Goal: Task Accomplishment & Management: Manage account settings

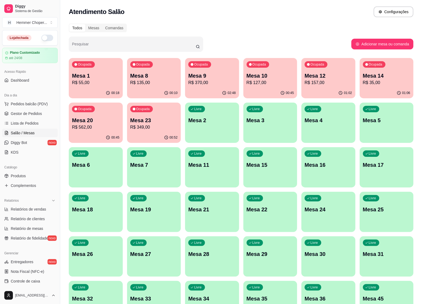
click at [207, 82] on p "R$ 370,00" at bounding box center [212, 82] width 48 height 6
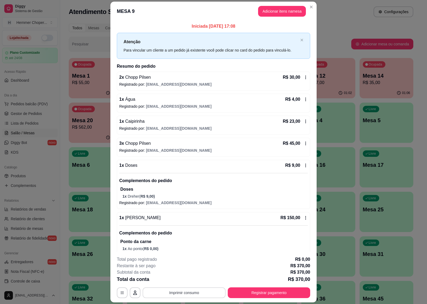
click at [187, 293] on button "Imprimir consumo" at bounding box center [184, 292] width 83 height 11
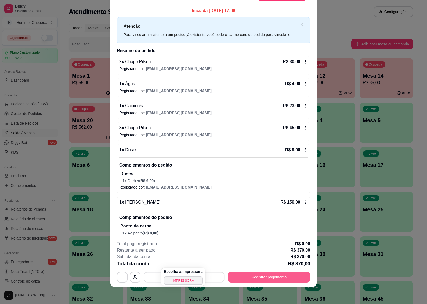
click at [256, 275] on button "Registrar pagamento" at bounding box center [269, 277] width 82 height 11
click at [257, 278] on button "Registrar pagamento" at bounding box center [269, 277] width 80 height 10
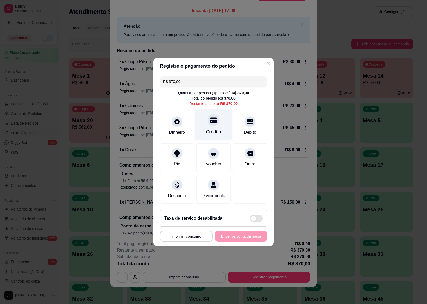
click at [215, 124] on div "Crédito" at bounding box center [214, 124] width 38 height 31
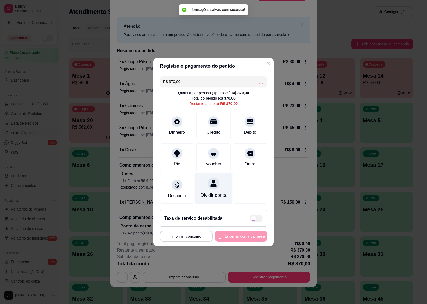
type input "R$ 0,00"
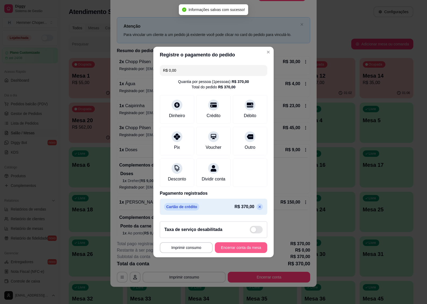
click at [226, 251] on button "Encerrar conta da mesa" at bounding box center [241, 247] width 52 height 11
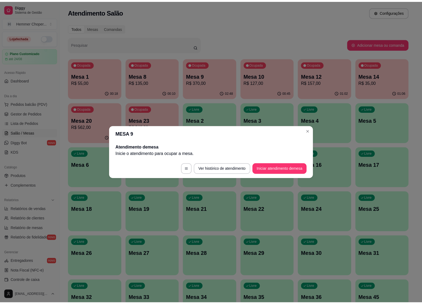
scroll to position [0, 0]
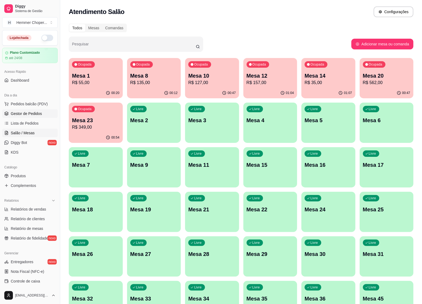
click at [27, 112] on span "Gestor de Pedidos" at bounding box center [26, 113] width 31 height 5
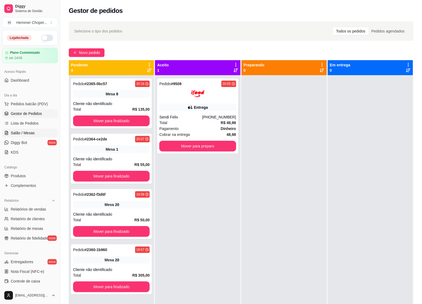
click at [27, 131] on span "Salão / Mesas" at bounding box center [23, 132] width 24 height 5
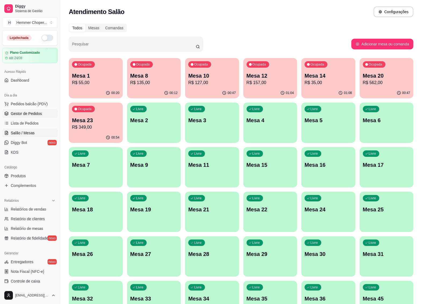
click at [30, 113] on span "Gestor de Pedidos" at bounding box center [26, 113] width 31 height 5
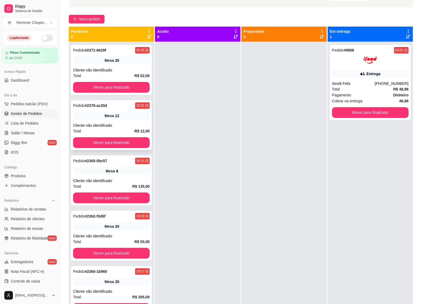
click at [116, 127] on div "Cliente não identificado" at bounding box center [111, 125] width 76 height 5
click at [113, 139] on button "Mover para finalizado" at bounding box center [111, 142] width 74 height 10
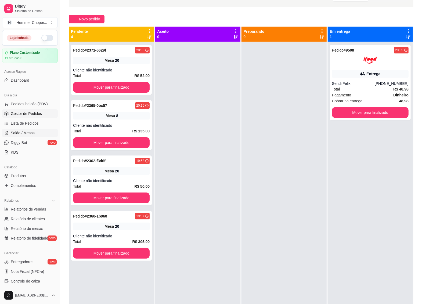
click at [30, 134] on span "Salão / Mesas" at bounding box center [23, 132] width 24 height 5
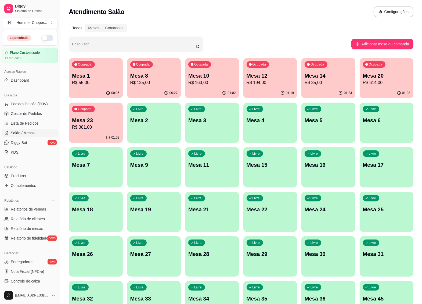
click at [202, 73] on p "Mesa 10" at bounding box center [212, 76] width 48 height 8
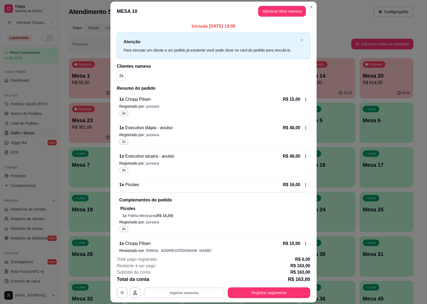
click at [173, 290] on button "Imprimir consumo" at bounding box center [184, 292] width 81 height 10
click at [179, 279] on button "IMPRESSORA" at bounding box center [183, 280] width 39 height 9
click at [253, 295] on button "Registrar pagamento" at bounding box center [269, 292] width 82 height 11
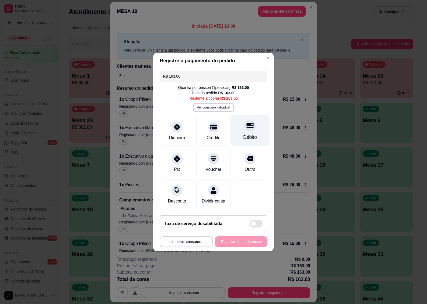
click at [244, 128] on div at bounding box center [250, 125] width 12 height 12
type input "R$ 0,00"
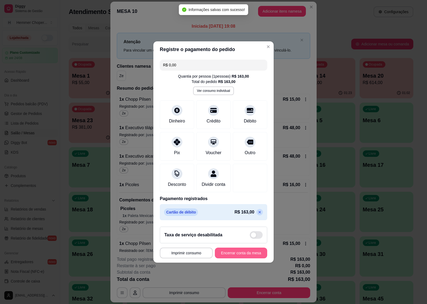
click at [229, 254] on button "Encerrar conta da mesa" at bounding box center [241, 252] width 52 height 11
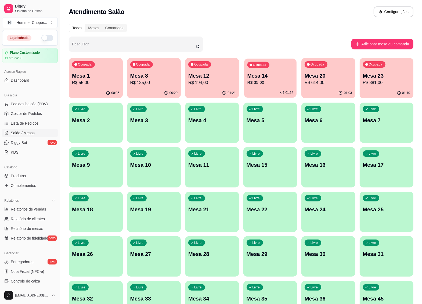
click at [262, 92] on div "01:24" at bounding box center [270, 92] width 52 height 10
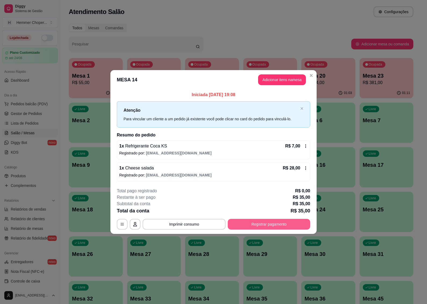
click at [269, 224] on button "Registrar pagamento" at bounding box center [269, 224] width 82 height 11
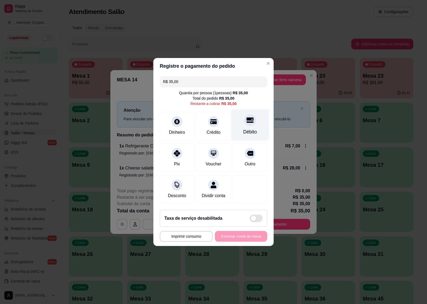
click at [246, 120] on icon at bounding box center [249, 119] width 7 height 7
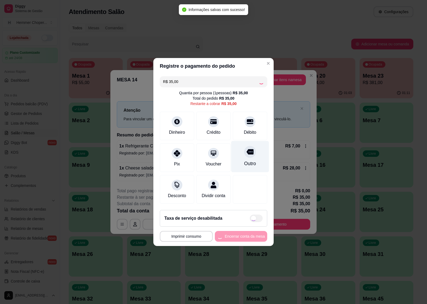
type input "R$ 0,00"
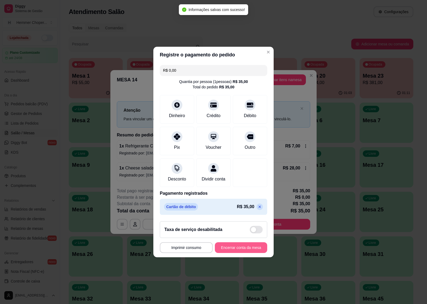
click at [224, 249] on button "Encerrar conta da mesa" at bounding box center [241, 247] width 52 height 11
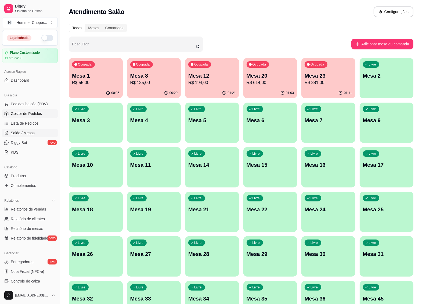
click at [24, 114] on span "Gestor de Pedidos" at bounding box center [26, 113] width 31 height 5
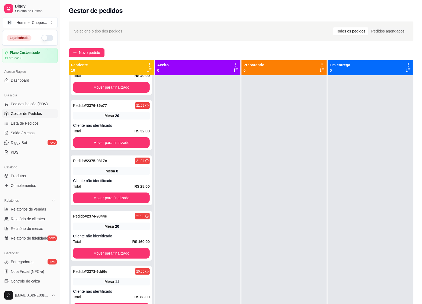
scroll to position [200, 0]
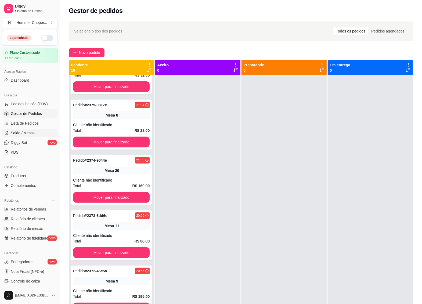
click at [23, 133] on span "Salão / Mesas" at bounding box center [23, 132] width 24 height 5
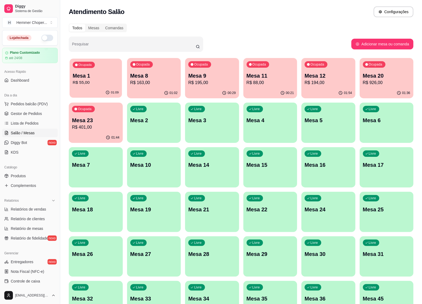
click at [107, 87] on div "Ocupada Mesa 1 R$ 55,00" at bounding box center [96, 73] width 52 height 29
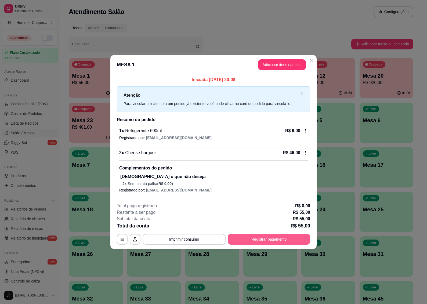
click at [274, 242] on button "Registrar pagamento" at bounding box center [269, 239] width 82 height 11
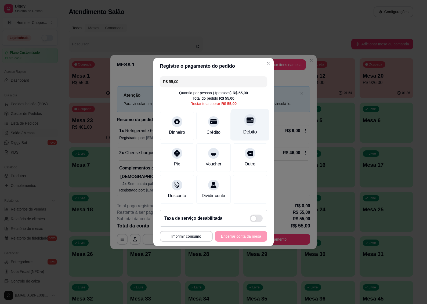
click at [250, 123] on div "Débito" at bounding box center [250, 124] width 38 height 31
type input "R$ 0,00"
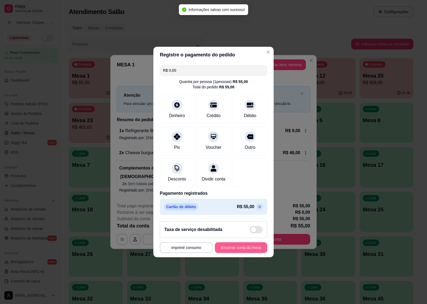
click at [230, 253] on button "Encerrar conta da mesa" at bounding box center [241, 247] width 52 height 11
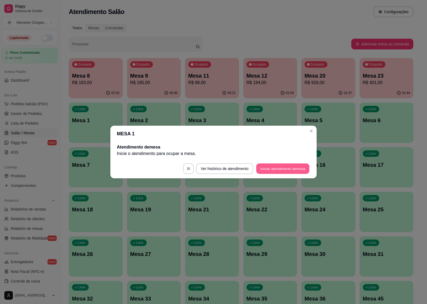
click at [278, 168] on button "Iniciar atendimento de mesa" at bounding box center [282, 168] width 53 height 10
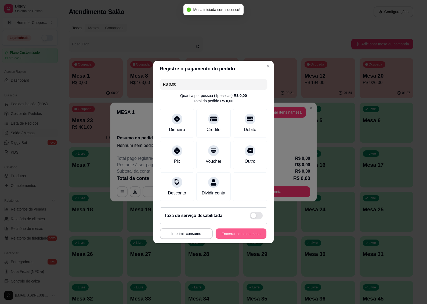
click at [234, 236] on button "Encerrar conta da mesa" at bounding box center [240, 233] width 51 height 10
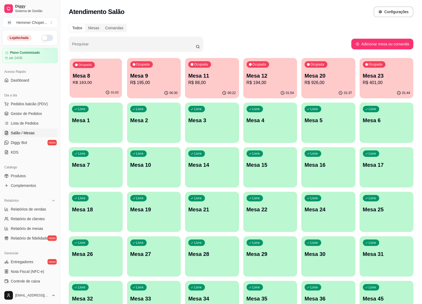
click at [107, 79] on p "R$ 163,00" at bounding box center [96, 82] width 46 height 6
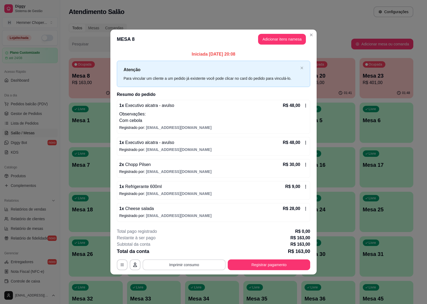
click at [193, 264] on button "Imprimir consumo" at bounding box center [184, 264] width 83 height 11
click at [189, 253] on button "IMPRESSORA" at bounding box center [185, 252] width 39 height 9
click at [274, 263] on button "Registrar pagamento" at bounding box center [269, 264] width 82 height 11
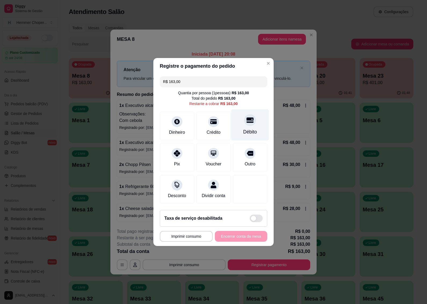
click at [246, 128] on div "Débito" at bounding box center [250, 131] width 14 height 7
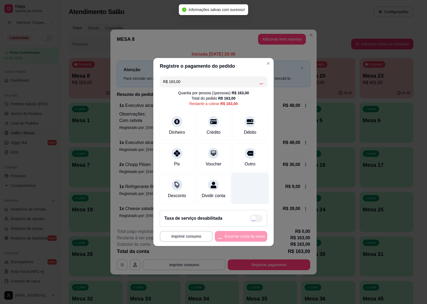
type input "R$ 0,00"
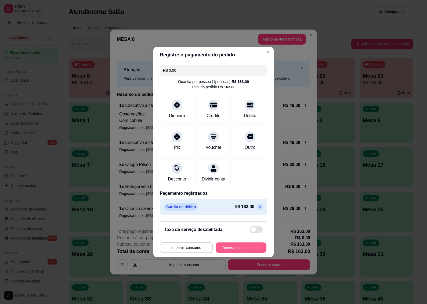
click at [217, 250] on button "Encerrar conta da mesa" at bounding box center [240, 247] width 51 height 10
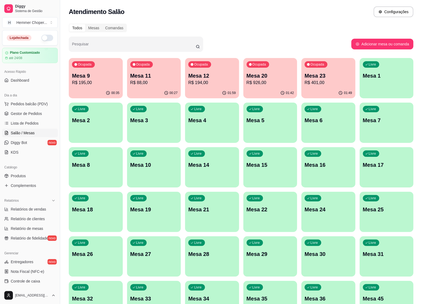
click at [320, 73] on p "Mesa 23" at bounding box center [328, 76] width 48 height 8
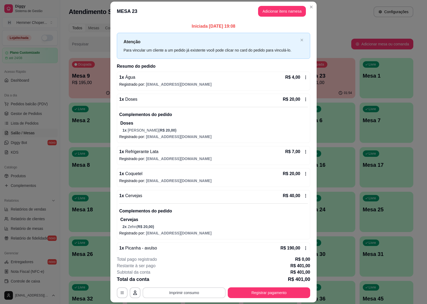
click at [180, 293] on button "Imprimir consumo" at bounding box center [184, 292] width 83 height 11
click at [181, 279] on button "IMPRESSORA" at bounding box center [183, 280] width 38 height 8
click at [255, 290] on button "Registrar pagamento" at bounding box center [269, 292] width 82 height 11
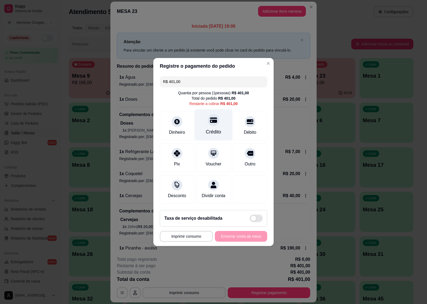
click at [209, 123] on div "Crédito" at bounding box center [214, 124] width 38 height 31
type input "R$ 0,00"
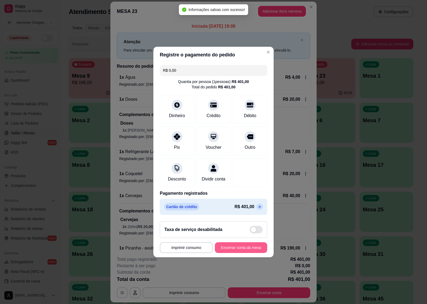
click at [220, 253] on button "Encerrar conta da mesa" at bounding box center [241, 247] width 52 height 11
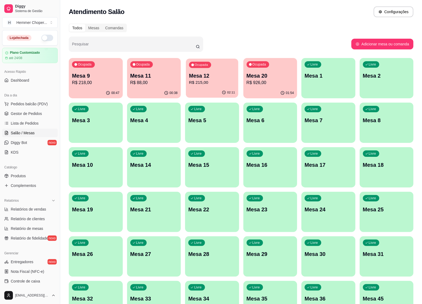
click at [196, 82] on p "R$ 215,00" at bounding box center [212, 82] width 46 height 6
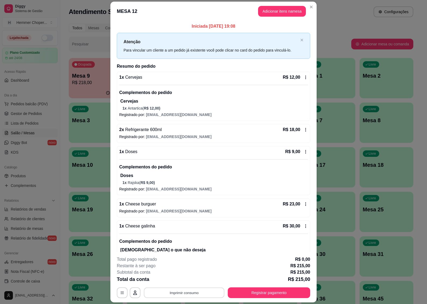
click at [170, 293] on button "Imprimir consumo" at bounding box center [184, 292] width 81 height 10
click at [183, 281] on button "IMPRESSORA" at bounding box center [183, 280] width 38 height 8
click at [243, 290] on button "Registrar pagamento" at bounding box center [269, 292] width 82 height 11
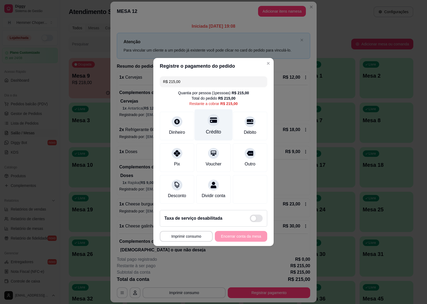
click at [209, 122] on div at bounding box center [213, 120] width 12 height 12
type input "R$ 0,00"
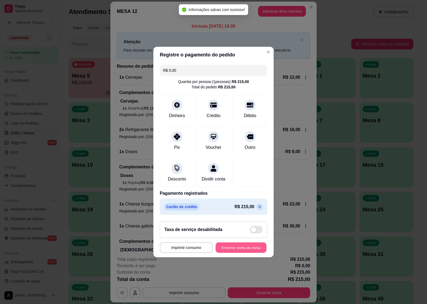
click at [234, 253] on button "Encerrar conta da mesa" at bounding box center [240, 247] width 51 height 10
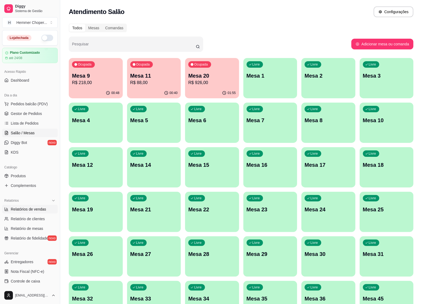
click at [31, 209] on span "Relatórios de vendas" at bounding box center [28, 208] width 35 height 5
select select "ALL"
select select "0"
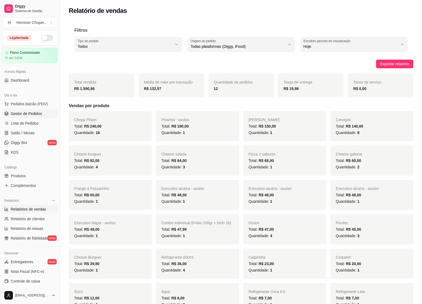
click at [34, 115] on span "Gestor de Pedidos" at bounding box center [26, 113] width 31 height 5
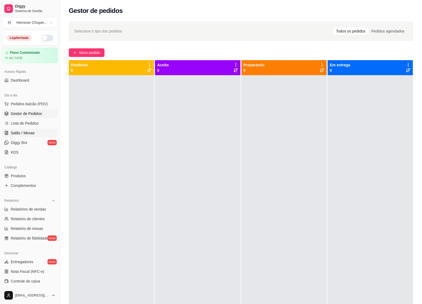
click at [25, 133] on span "Salão / Mesas" at bounding box center [23, 132] width 24 height 5
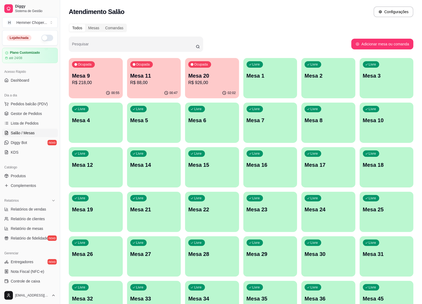
click at [161, 89] on div "00:47" at bounding box center [154, 93] width 54 height 10
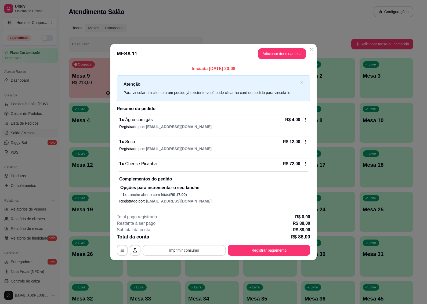
click at [176, 249] on button "Imprimir consumo" at bounding box center [184, 250] width 83 height 11
click at [180, 237] on button "IMPRESSORA" at bounding box center [186, 238] width 38 height 8
click at [275, 256] on footer "**********" at bounding box center [213, 234] width 206 height 50
click at [274, 251] on button "Registrar pagamento" at bounding box center [269, 250] width 82 height 11
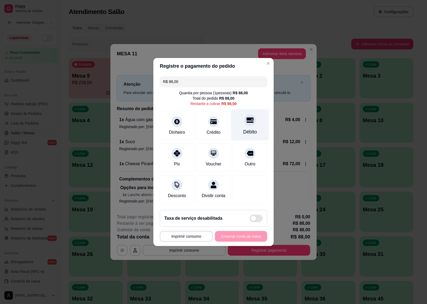
click at [246, 120] on div at bounding box center [250, 120] width 12 height 12
type input "R$ 0,00"
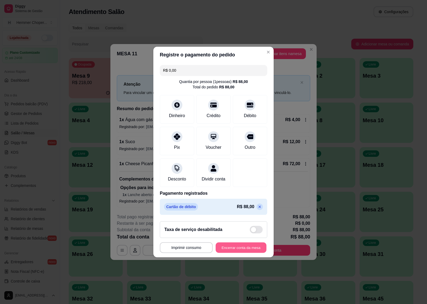
click at [232, 253] on button "Encerrar conta da mesa" at bounding box center [240, 247] width 51 height 10
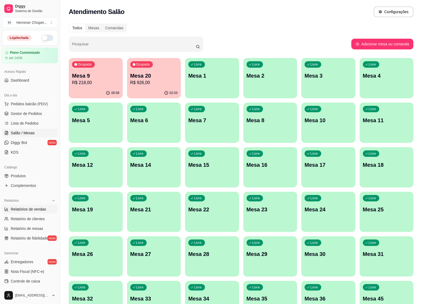
click at [29, 208] on span "Relatórios de vendas" at bounding box center [28, 208] width 35 height 5
select select "ALL"
select select "0"
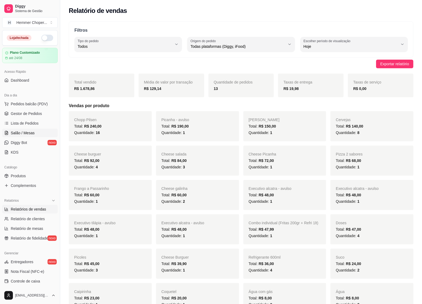
click at [28, 132] on span "Salão / Mesas" at bounding box center [23, 132] width 24 height 5
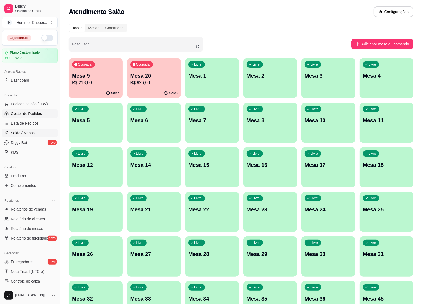
click at [37, 113] on span "Gestor de Pedidos" at bounding box center [26, 113] width 31 height 5
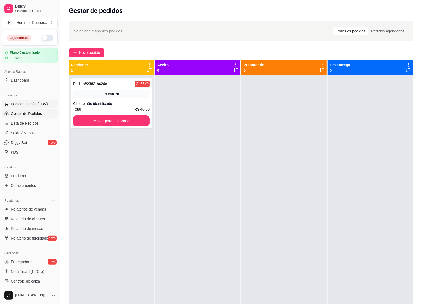
click at [12, 103] on span "Pedidos balcão (PDV)" at bounding box center [29, 103] width 37 height 5
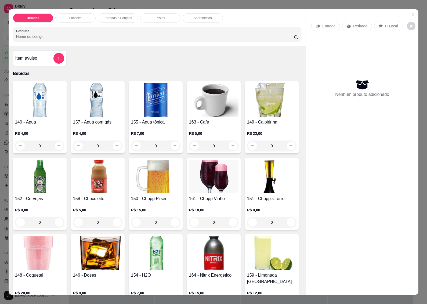
click at [64, 219] on div "0" at bounding box center [39, 222] width 49 height 11
click at [411, 12] on icon "Close" at bounding box center [413, 14] width 4 height 4
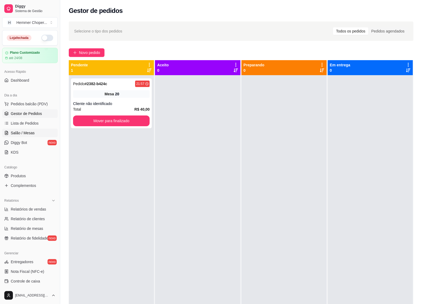
click at [11, 132] on span "Salão / Mesas" at bounding box center [23, 132] width 24 height 5
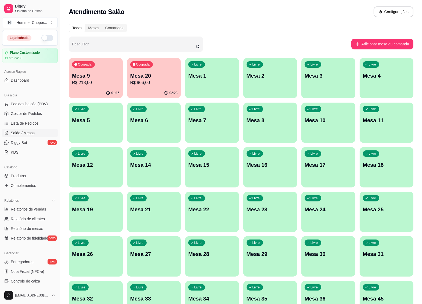
click at [93, 85] on p "R$ 218,00" at bounding box center [96, 82] width 48 height 6
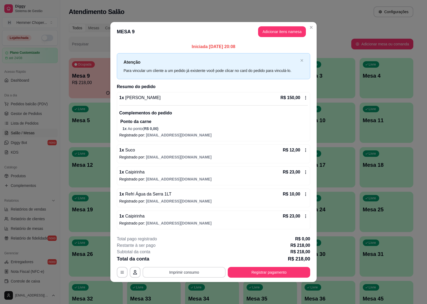
click at [182, 273] on button "Imprimir consumo" at bounding box center [184, 272] width 83 height 11
click at [187, 261] on button "IMPRESSORA" at bounding box center [185, 260] width 39 height 9
click at [255, 273] on button "Registrar pagamento" at bounding box center [269, 272] width 82 height 11
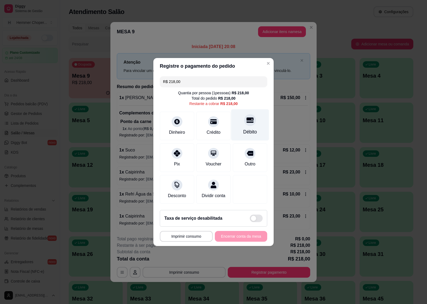
click at [243, 123] on div "Débito" at bounding box center [250, 124] width 38 height 31
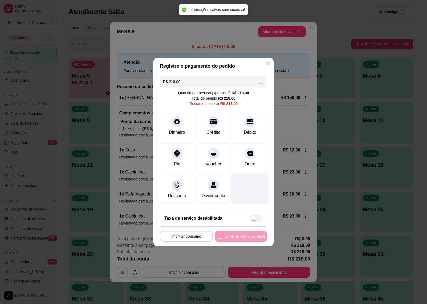
type input "R$ 0,00"
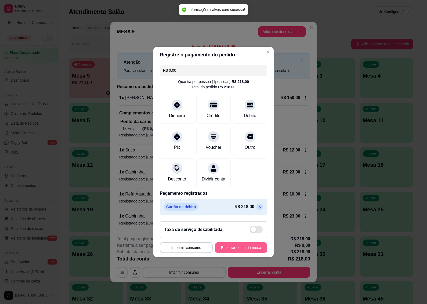
click at [225, 249] on button "Encerrar conta da mesa" at bounding box center [241, 247] width 52 height 11
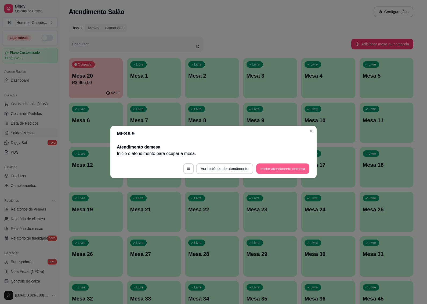
click at [269, 165] on button "Iniciar atendimento de mesa" at bounding box center [282, 168] width 53 height 10
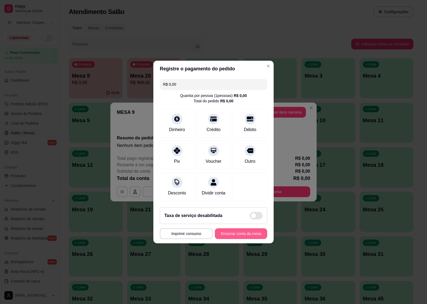
click at [227, 238] on button "Encerrar conta da mesa" at bounding box center [241, 233] width 52 height 11
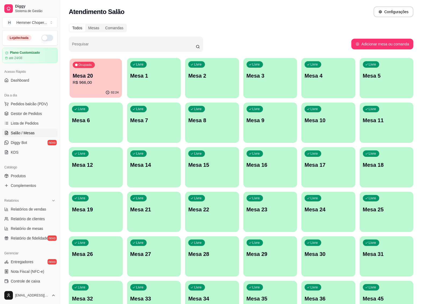
click at [86, 75] on p "Mesa 20" at bounding box center [96, 75] width 46 height 7
click at [29, 113] on span "Gestor de Pedidos" at bounding box center [26, 113] width 31 height 5
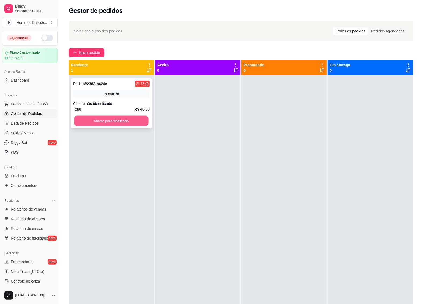
click at [103, 123] on button "Mover para finalizado" at bounding box center [111, 121] width 74 height 10
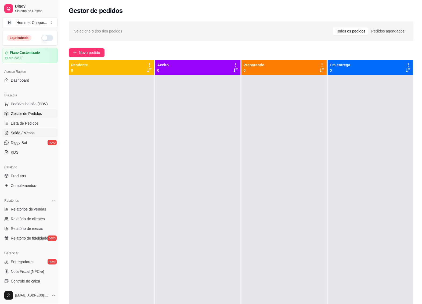
click at [27, 131] on span "Salão / Mesas" at bounding box center [23, 132] width 24 height 5
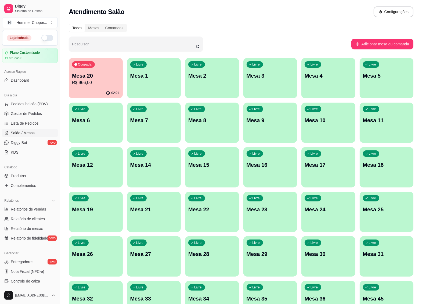
click at [102, 76] on p "Mesa 20" at bounding box center [96, 76] width 48 height 8
click at [85, 82] on p "R$ 966,00" at bounding box center [96, 82] width 48 height 6
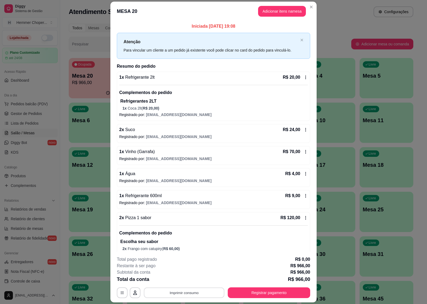
click at [185, 294] on button "Imprimir consumo" at bounding box center [184, 292] width 81 height 10
click at [192, 282] on button "IMPRESSORA" at bounding box center [183, 280] width 39 height 9
click at [257, 294] on button "Registrar pagamento" at bounding box center [269, 292] width 82 height 11
click at [241, 291] on button "Registrar pagamento" at bounding box center [269, 292] width 80 height 10
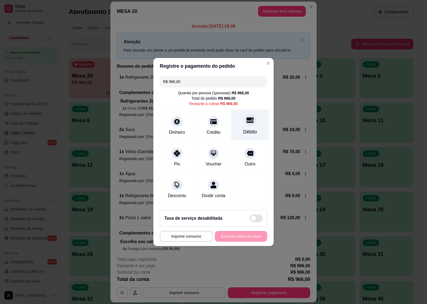
click at [244, 128] on div "Débito" at bounding box center [250, 131] width 14 height 7
type input "R$ 0,00"
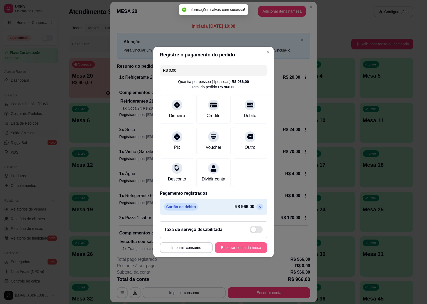
click at [228, 249] on button "Encerrar conta da mesa" at bounding box center [241, 247] width 52 height 11
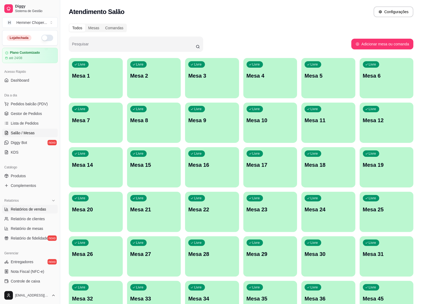
click at [23, 209] on span "Relatórios de vendas" at bounding box center [28, 208] width 35 height 5
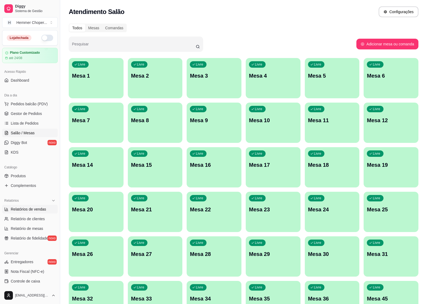
select select "ALL"
select select "0"
